Goal: Information Seeking & Learning: Learn about a topic

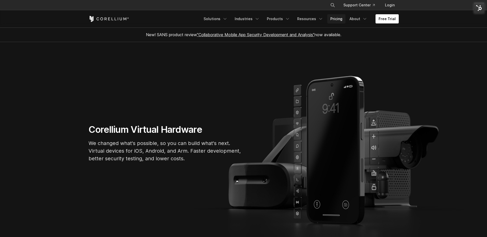
click at [338, 18] on link "Pricing" at bounding box center [337, 18] width 18 height 9
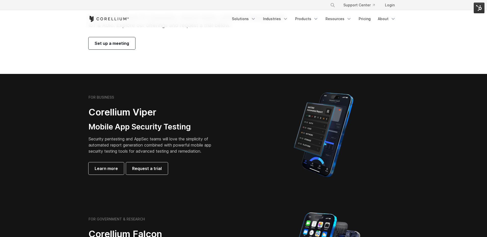
scroll to position [104, 0]
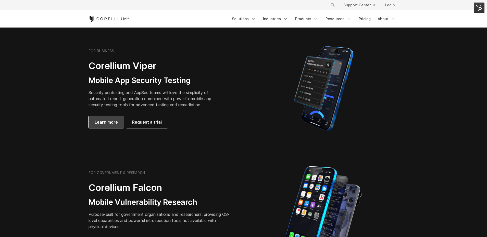
click at [101, 122] on span "Learn more" at bounding box center [106, 122] width 23 height 6
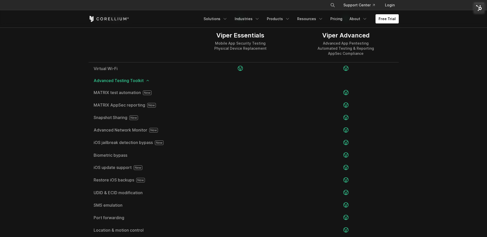
scroll to position [839, 0]
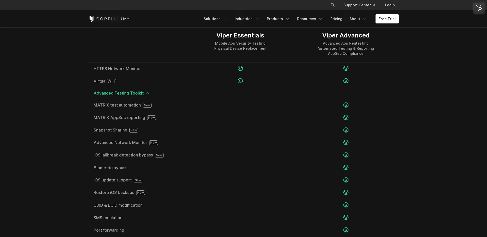
click at [70, 59] on section "Editions Viper Essentials Mobile App Security Testing Physical Device Replaceme…" at bounding box center [243, 75] width 487 height 534
